Goal: Information Seeking & Learning: Learn about a topic

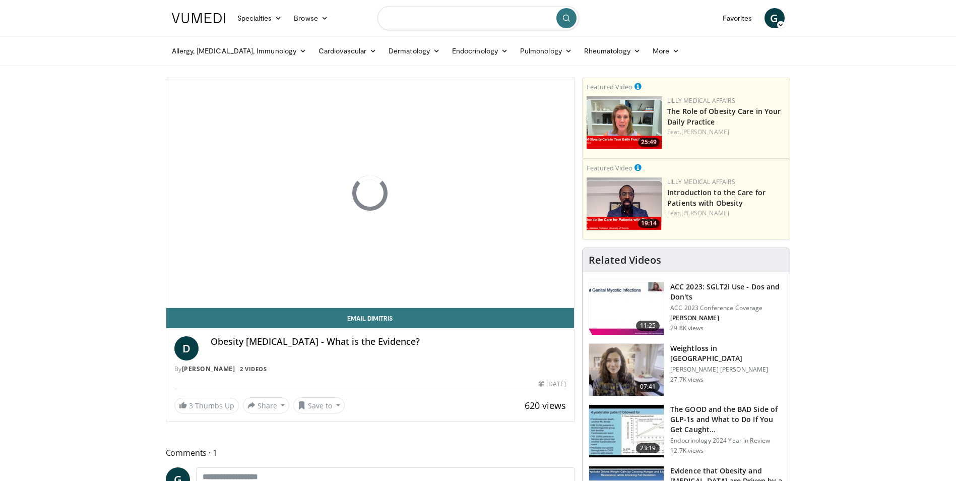
click at [492, 17] on input "Search topics, interventions" at bounding box center [477, 18] width 201 height 24
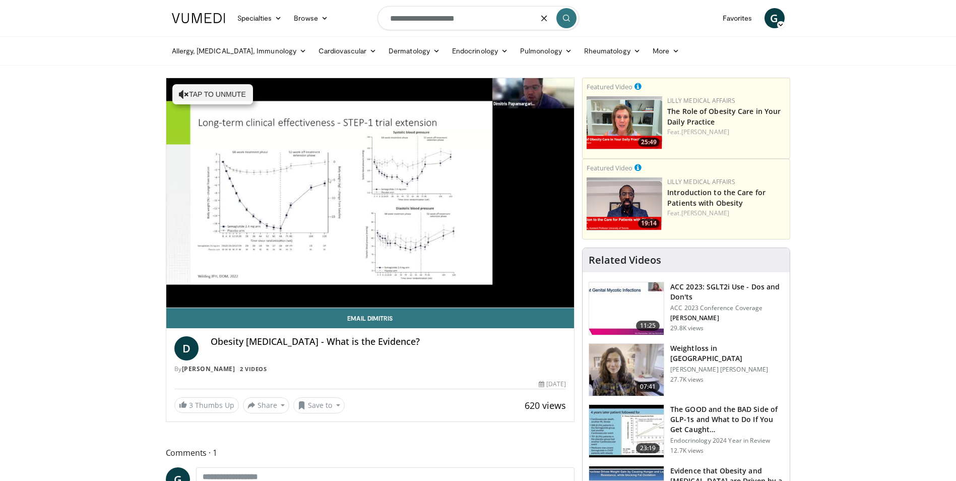
type input "**********"
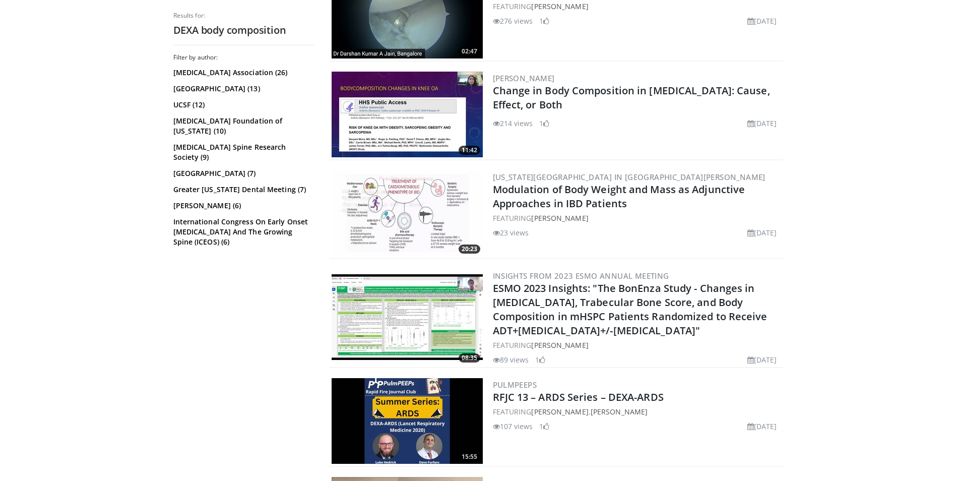
scroll to position [434, 0]
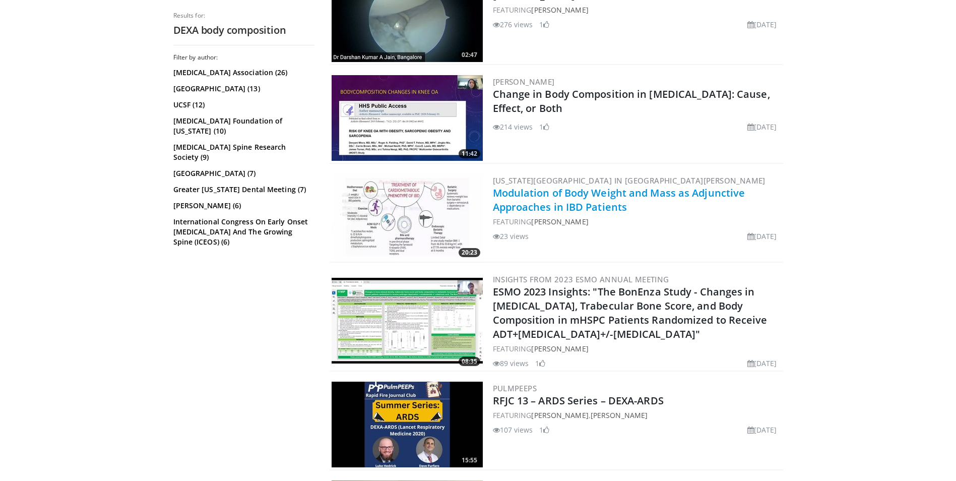
click at [557, 205] on link "Modulation of Body Weight and Mass as Adjunctive Approaches in IBD Patients" at bounding box center [619, 200] width 252 height 28
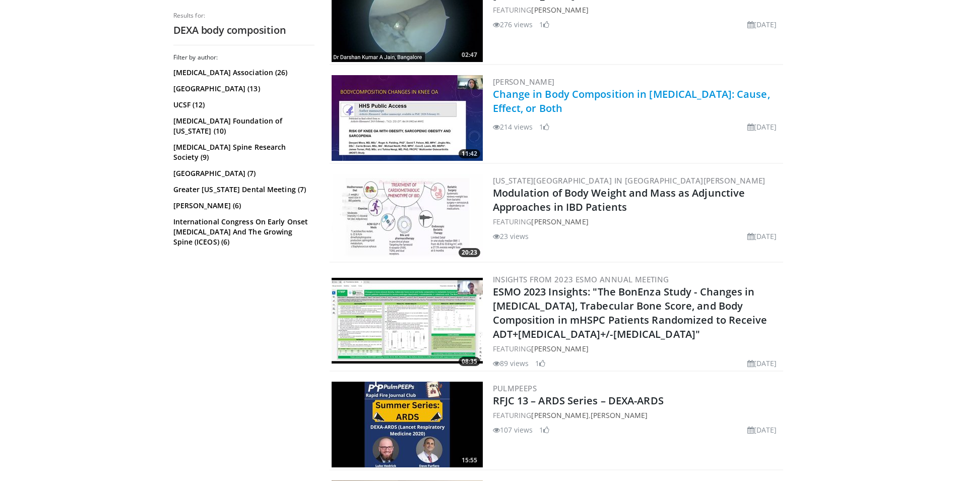
click at [646, 92] on link "Change in Body Composition in Knee Osteoarthritis: Cause, Effect, or Both" at bounding box center [631, 101] width 277 height 28
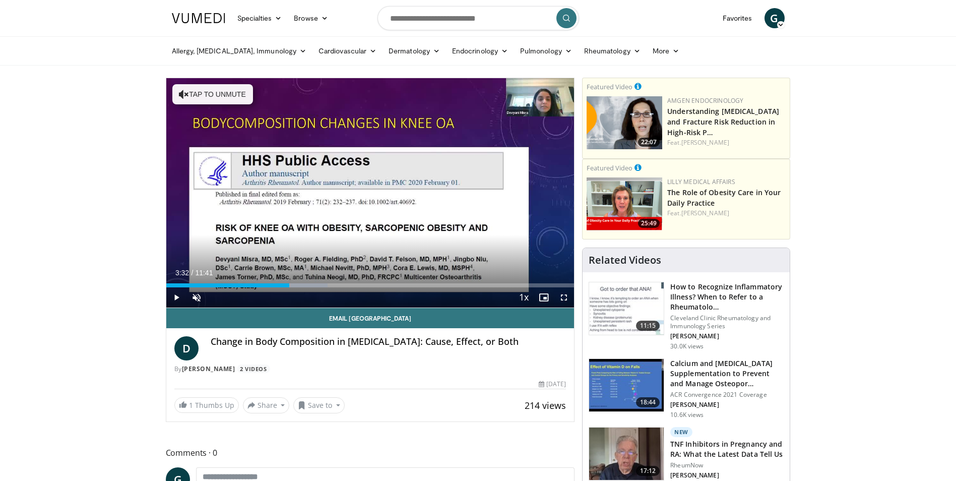
drag, startPoint x: 170, startPoint y: 286, endPoint x: 289, endPoint y: 287, distance: 119.4
click at [289, 287] on div "Current Time 3:32 / Duration 11:41 Play Skip Backward Skip Forward Unmute Loade…" at bounding box center [370, 297] width 408 height 20
drag, startPoint x: 293, startPoint y: 286, endPoint x: 219, endPoint y: 280, distance: 73.8
click at [219, 280] on div "Loaded : 16.97% 01:32 01:31" at bounding box center [370, 283] width 408 height 10
drag, startPoint x: 220, startPoint y: 285, endPoint x: 207, endPoint y: 285, distance: 12.6
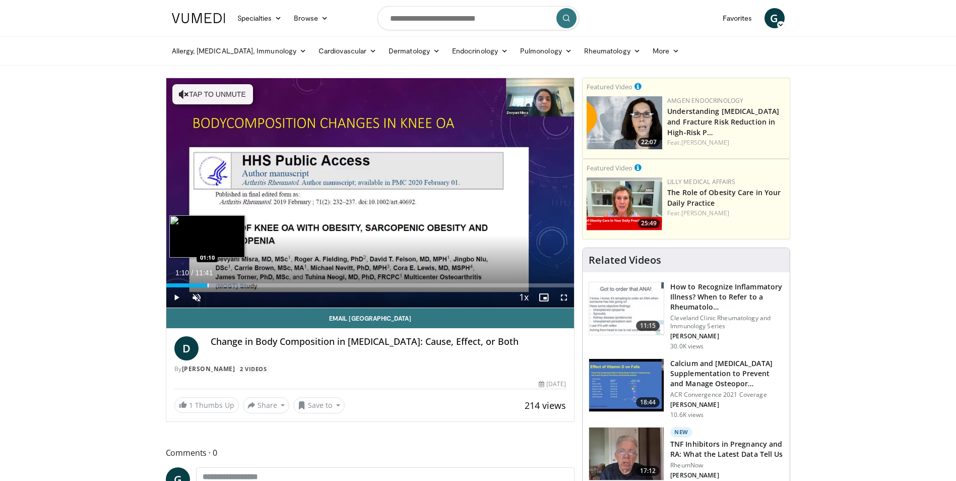
click at [208, 285] on div "Progress Bar" at bounding box center [208, 285] width 1 height 4
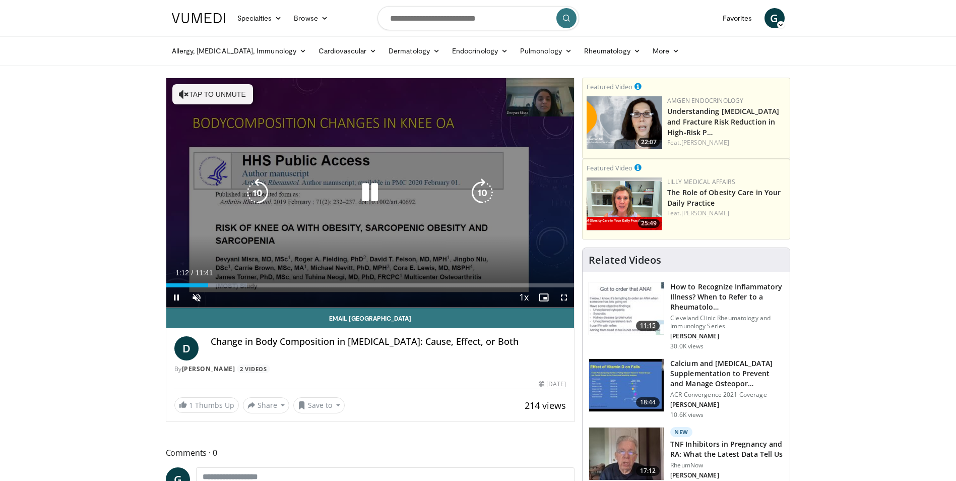
drag, startPoint x: 188, startPoint y: 109, endPoint x: 320, endPoint y: 236, distance: 182.8
click at [320, 236] on div "10 seconds Tap to unmute" at bounding box center [370, 192] width 408 height 229
click at [364, 192] on icon "Video Player" at bounding box center [370, 192] width 28 height 28
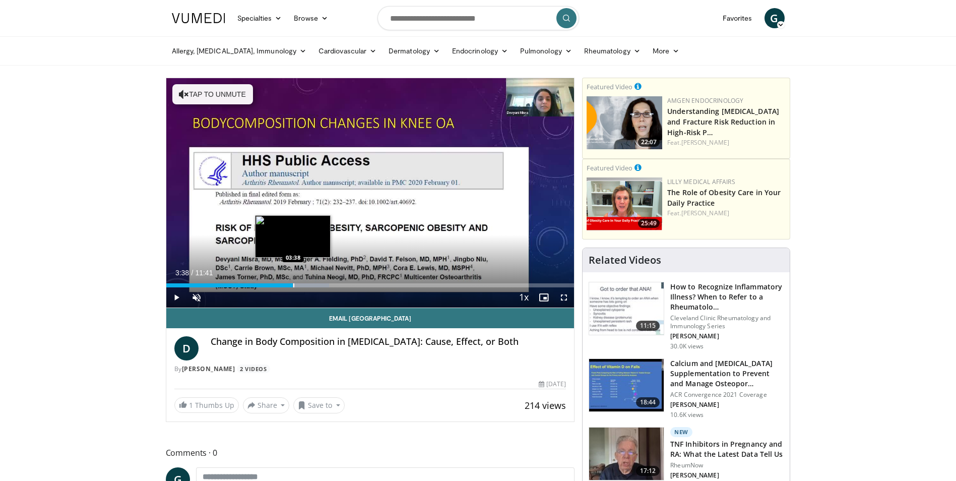
drag, startPoint x: 219, startPoint y: 285, endPoint x: 293, endPoint y: 279, distance: 73.8
click at [293, 279] on div "Loaded : 39.94% 03:37 03:38" at bounding box center [370, 283] width 408 height 10
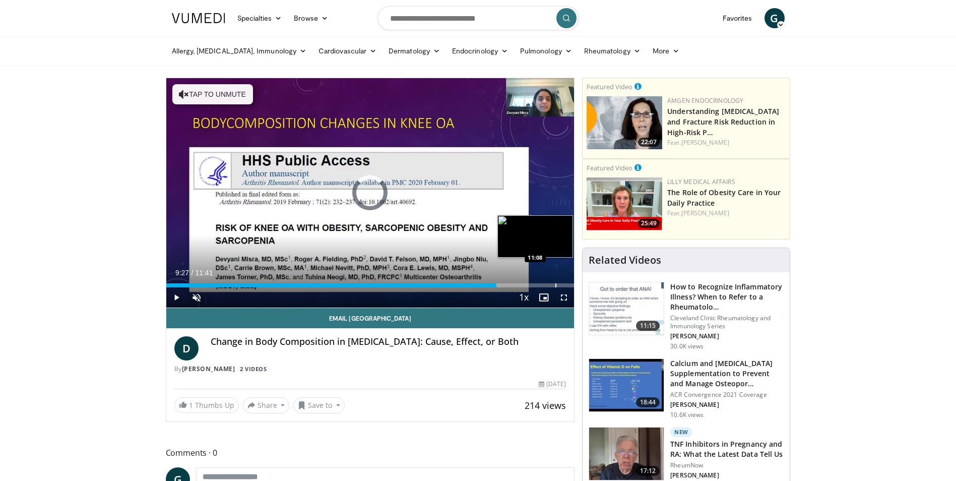
drag, startPoint x: 300, startPoint y: 284, endPoint x: 555, endPoint y: 285, distance: 254.9
click at [555, 285] on div "Progress Bar" at bounding box center [555, 285] width 1 height 4
drag, startPoint x: 556, startPoint y: 285, endPoint x: 576, endPoint y: 282, distance: 20.4
